Goal: Task Accomplishment & Management: Complete application form

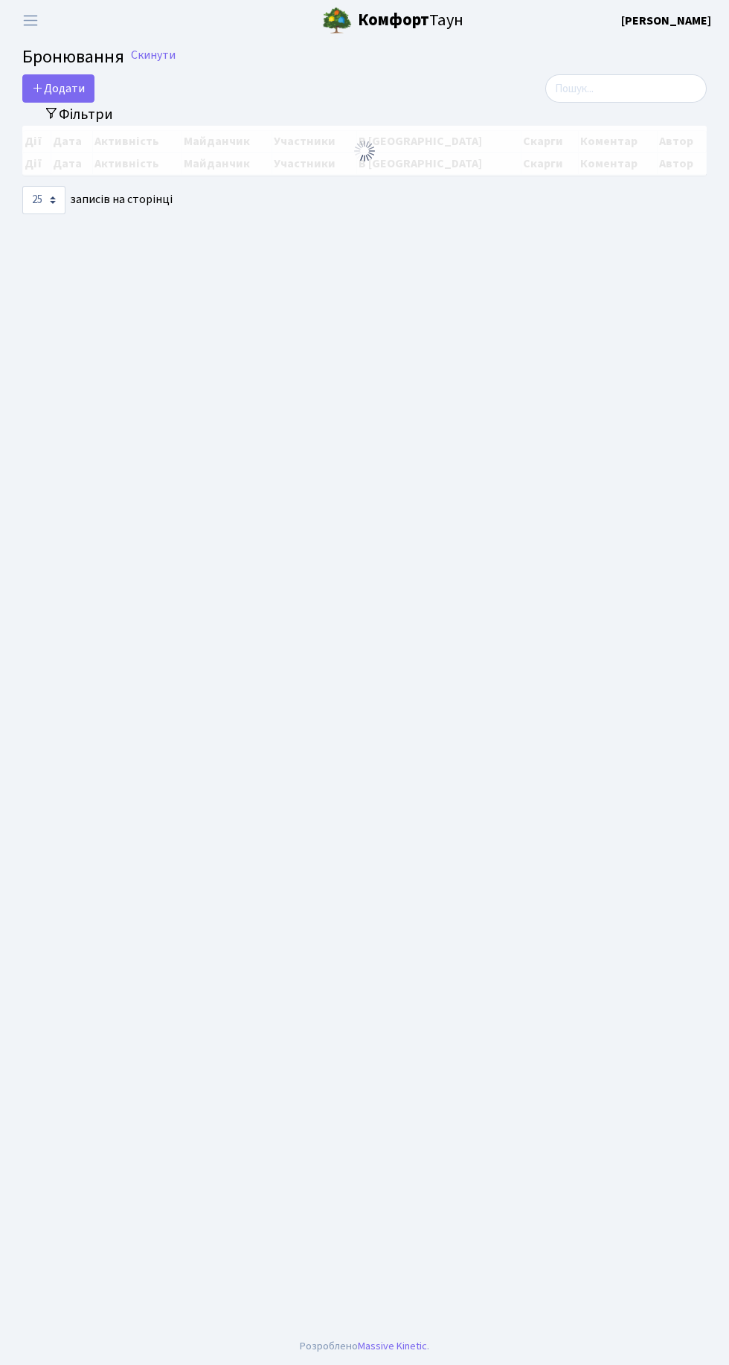
select select "25"
click at [30, 22] on span "Переключити навігацію" at bounding box center [30, 20] width 22 height 17
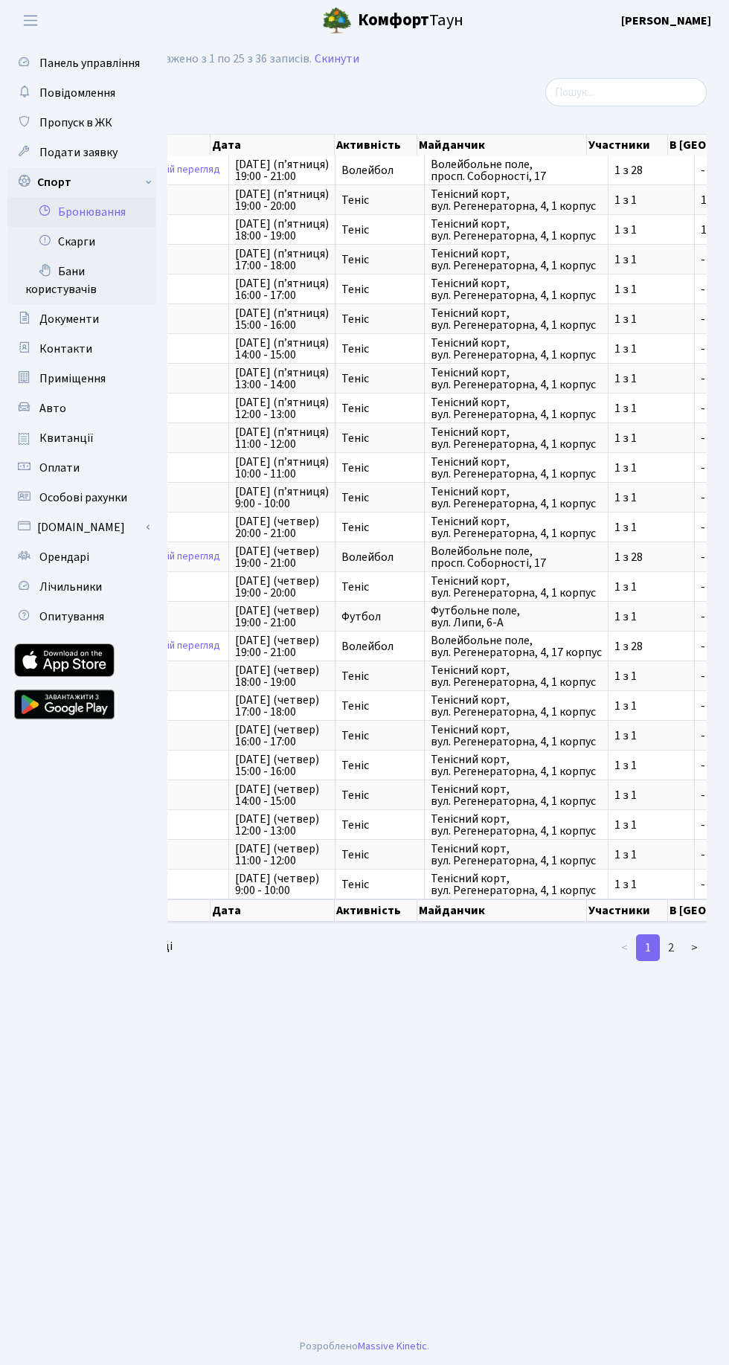
click at [78, 125] on span "Пропуск в ЖК" at bounding box center [75, 123] width 73 height 16
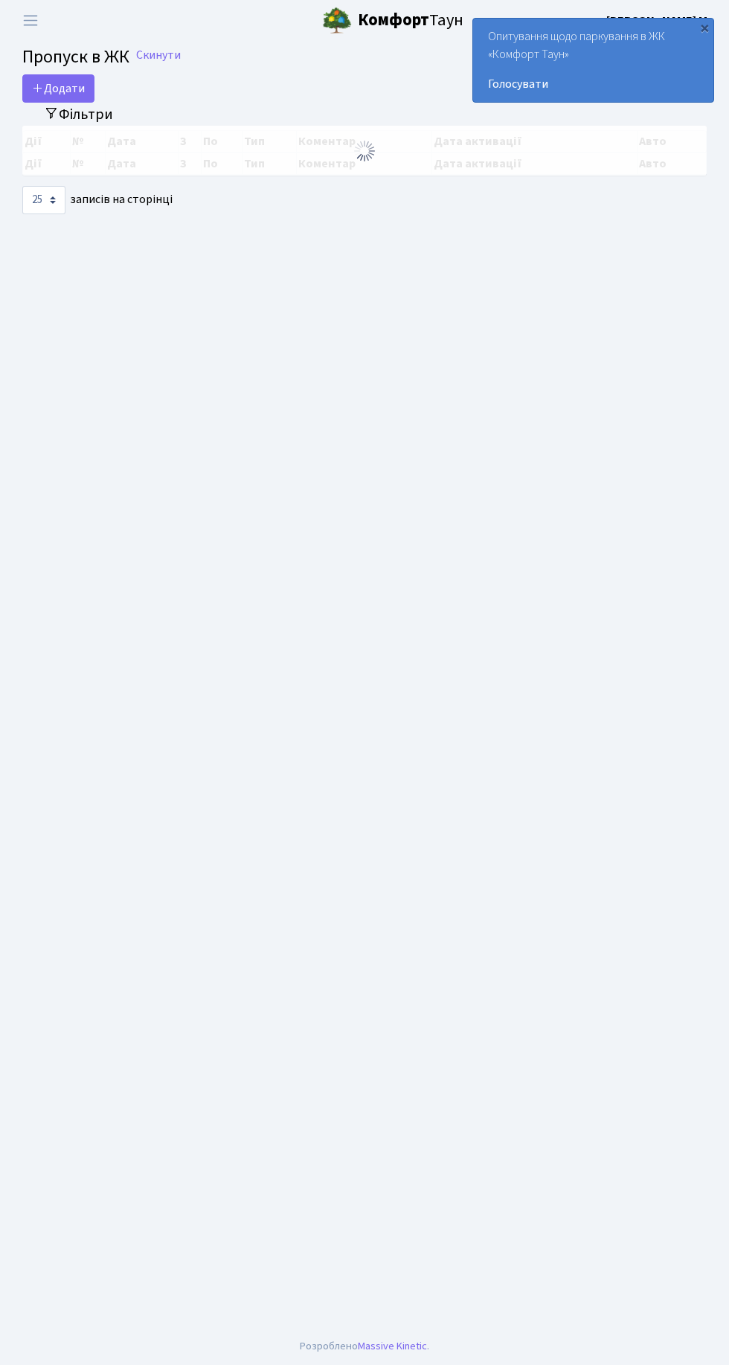
select select "25"
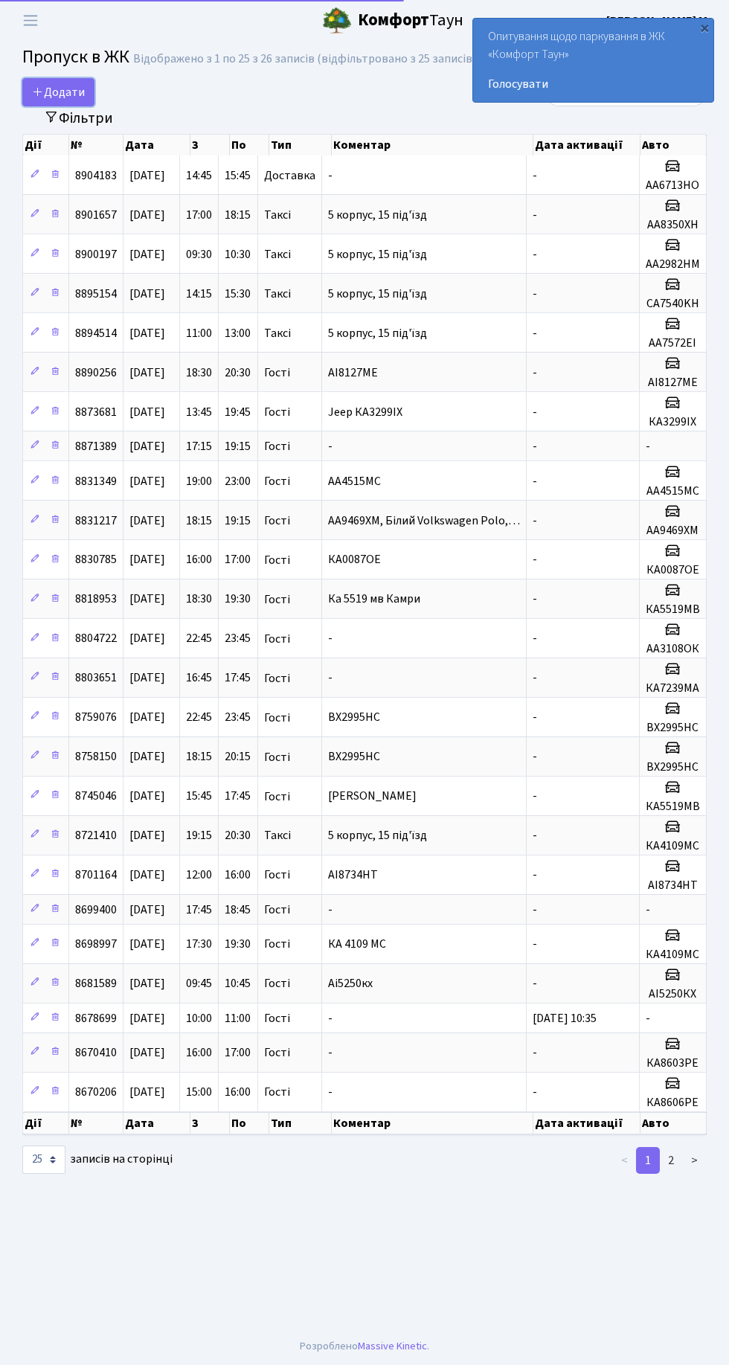
click at [71, 83] on link "Додати" at bounding box center [58, 92] width 72 height 28
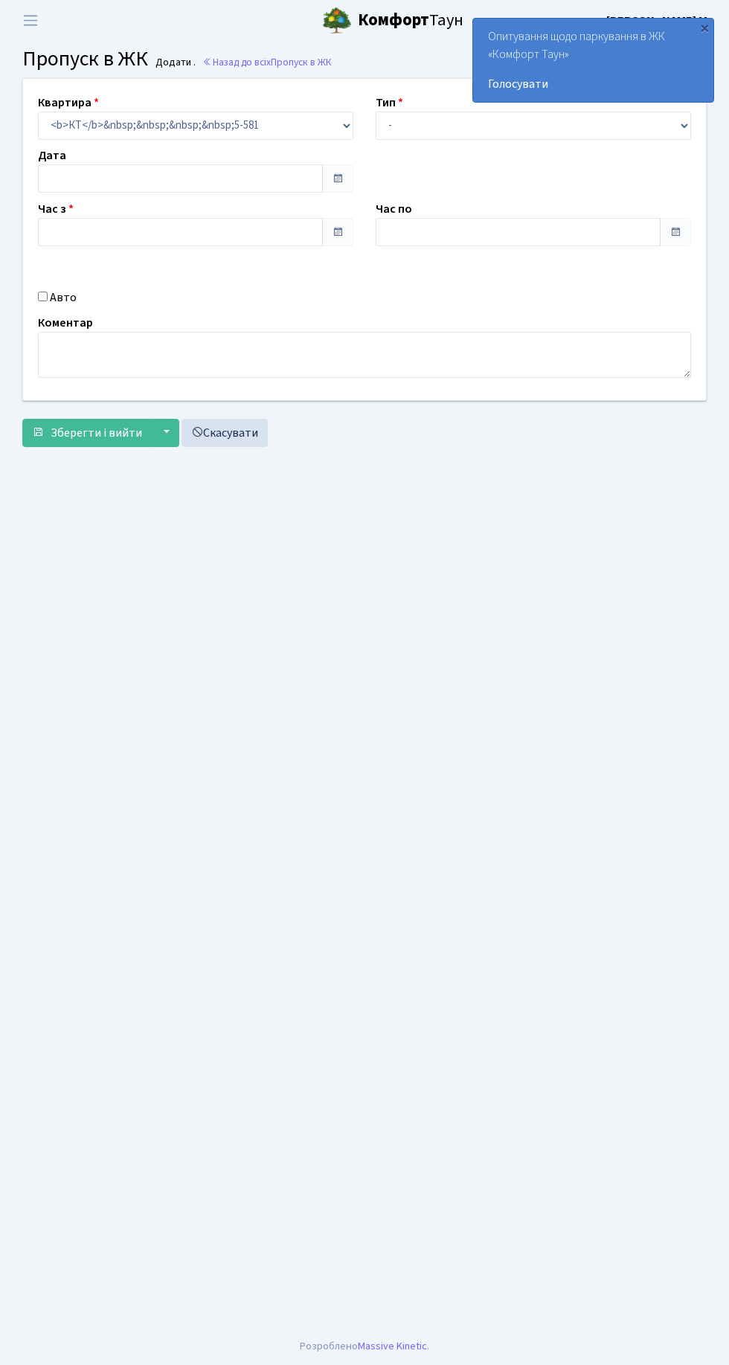
type input "27.08.2025"
type input "19:45"
type input "20:45"
click at [390, 126] on select "- Доставка Таксі Гості Сервіс" at bounding box center [533, 126] width 315 height 28
select select "2"
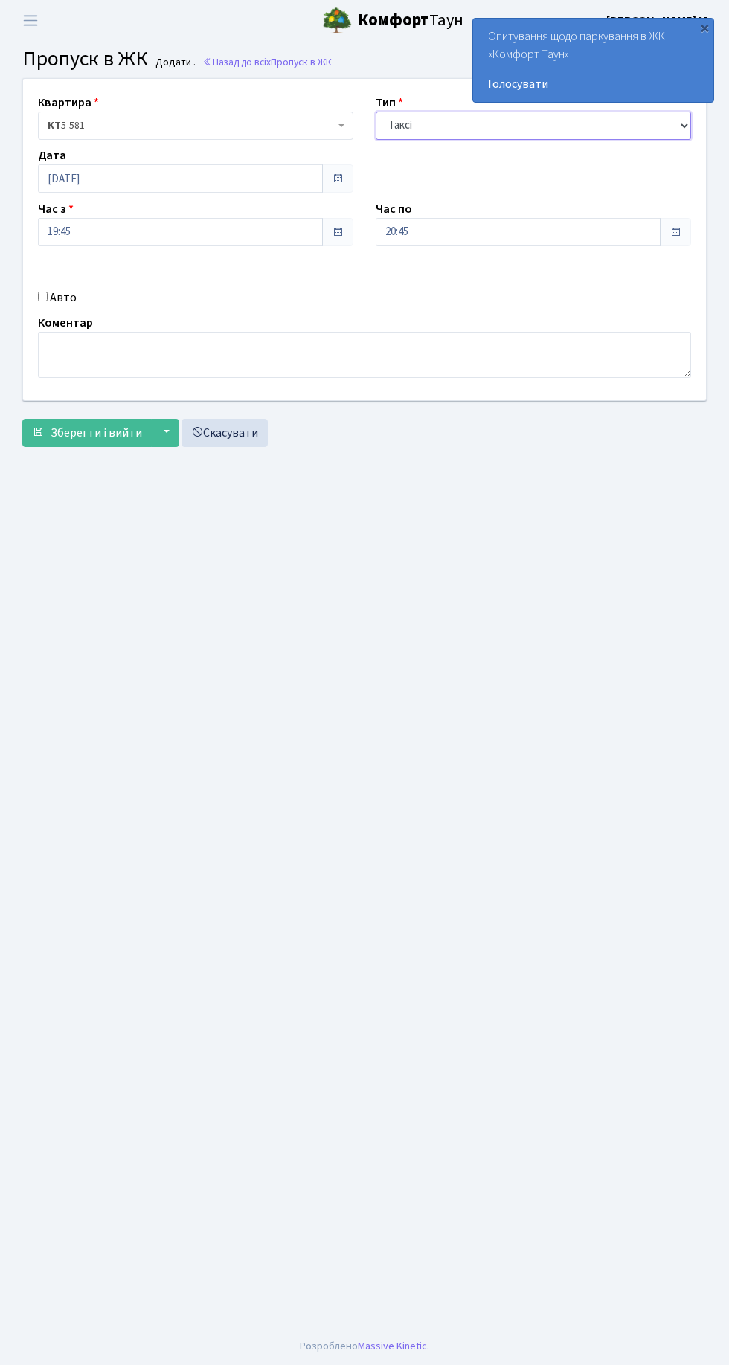
click at [376, 112] on select "- Доставка Таксі Гості Сервіс" at bounding box center [533, 126] width 315 height 28
click at [43, 295] on input "Авто" at bounding box center [43, 297] width 10 height 10
checkbox input "true"
click at [439, 278] on input "text" at bounding box center [533, 285] width 315 height 28
type input "KA0371PB"
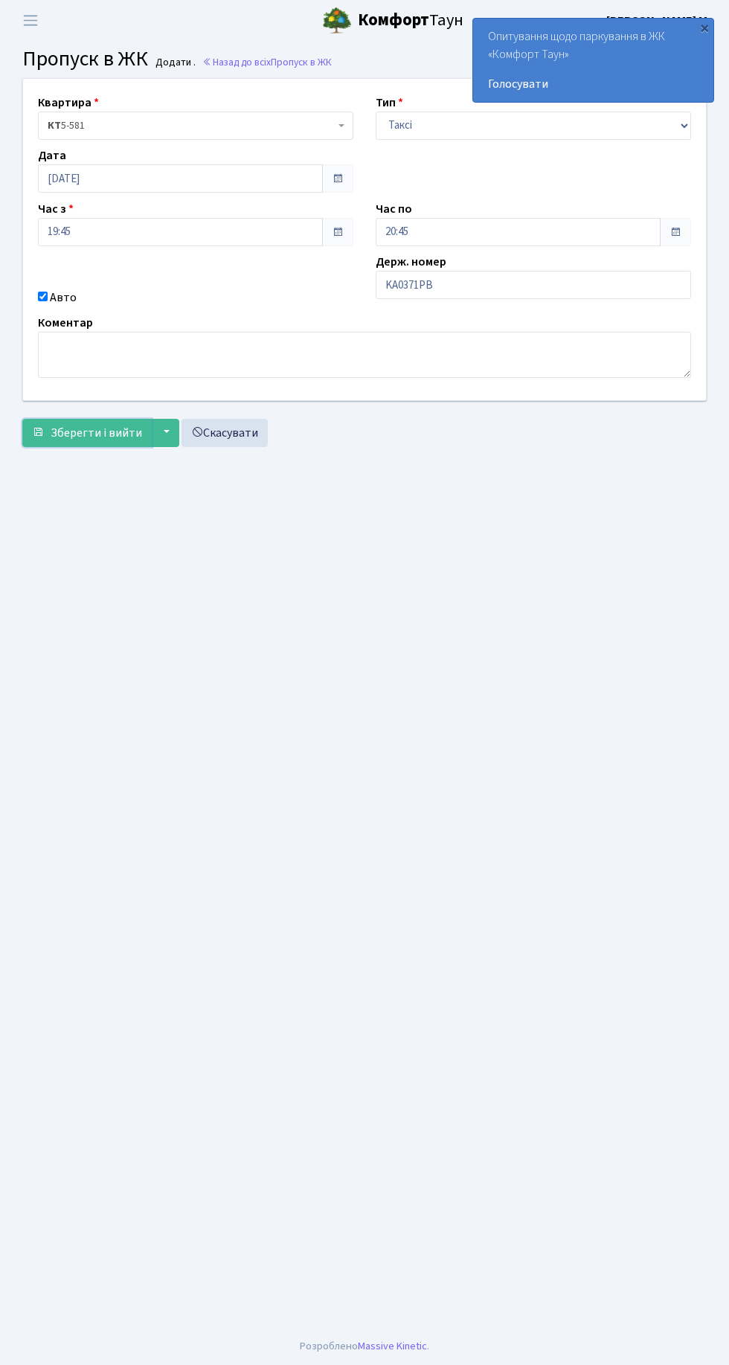
click at [102, 435] on span "Зберегти і вийти" at bounding box center [96, 433] width 91 height 16
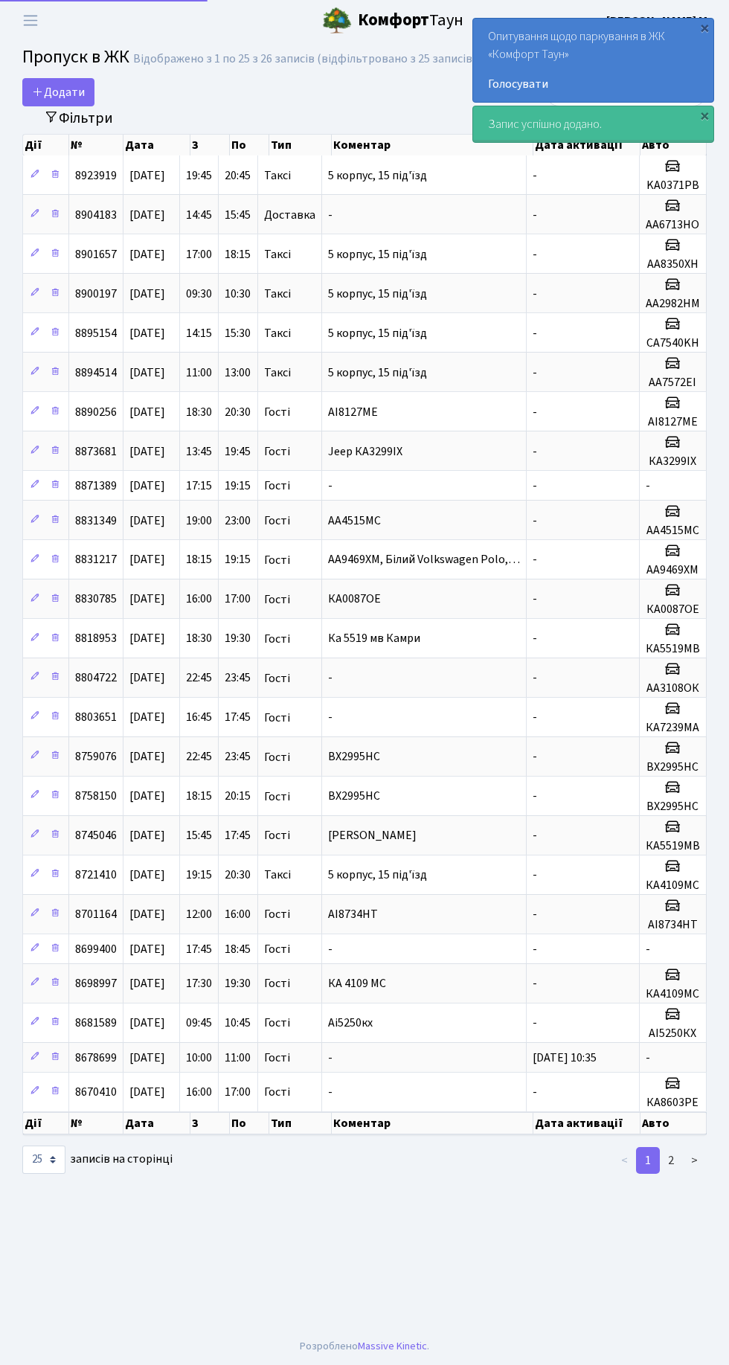
select select "25"
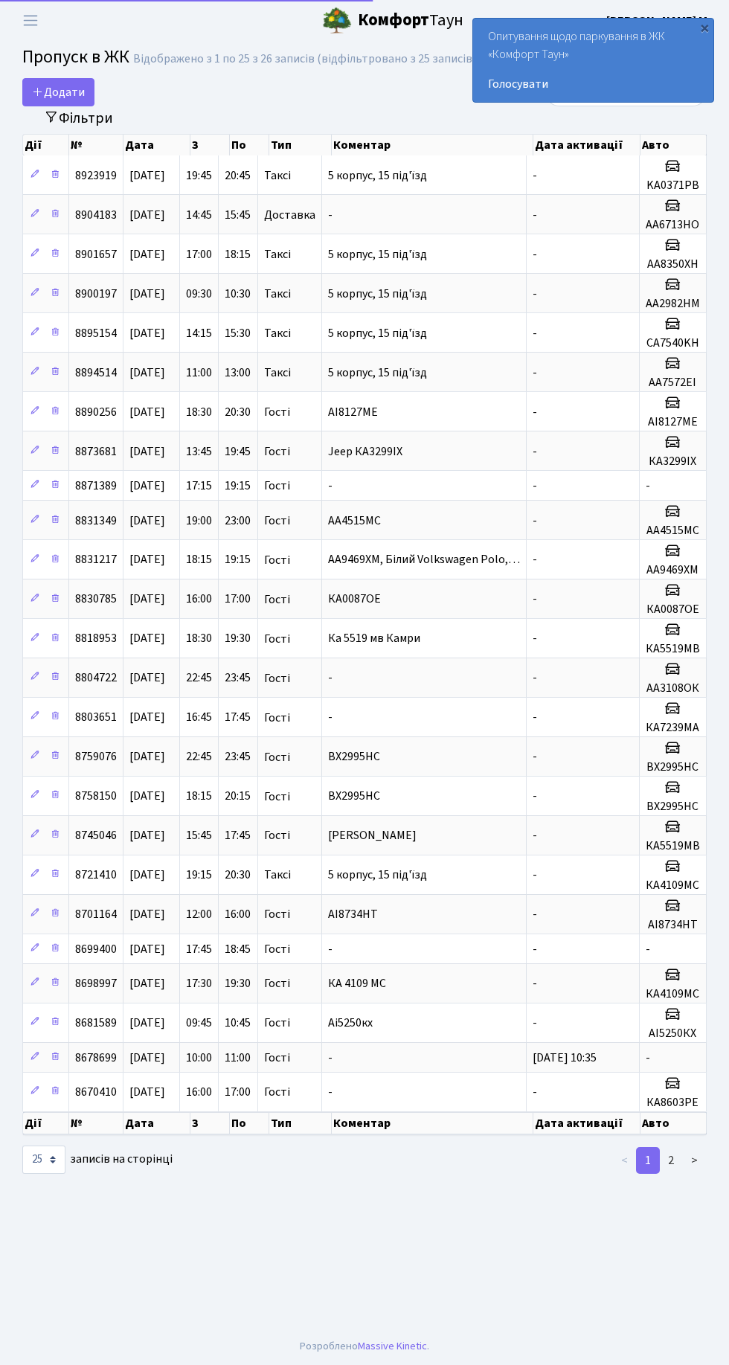
select select "25"
